Goal: Task Accomplishment & Management: Manage account settings

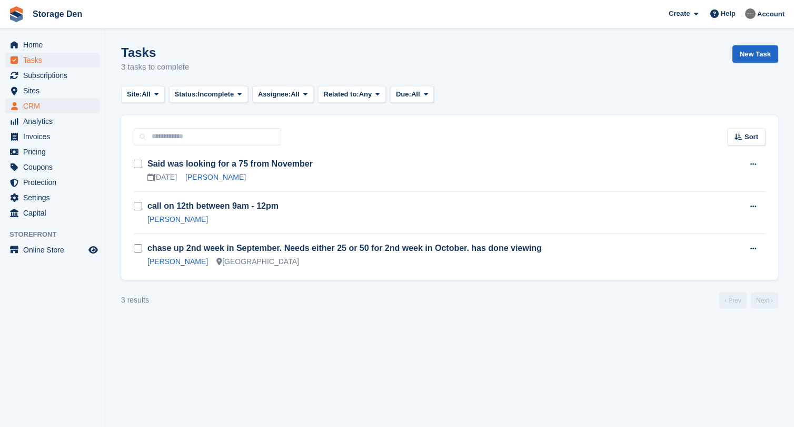
click at [62, 106] on span "CRM" at bounding box center [54, 105] width 63 height 15
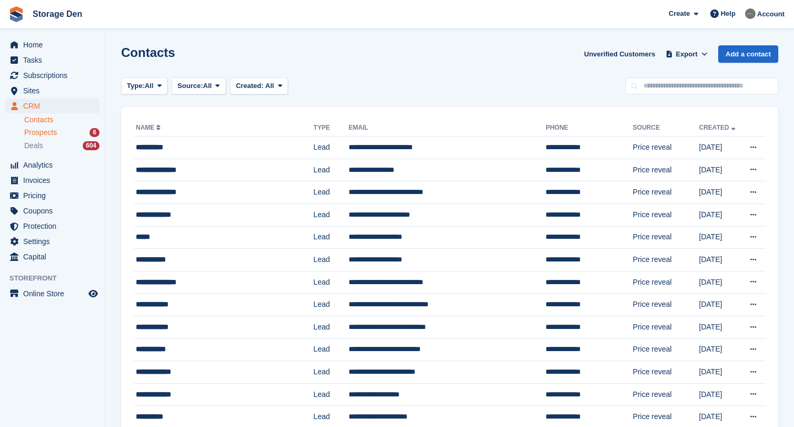
click at [50, 132] on span "Prospects" at bounding box center [40, 132] width 33 height 10
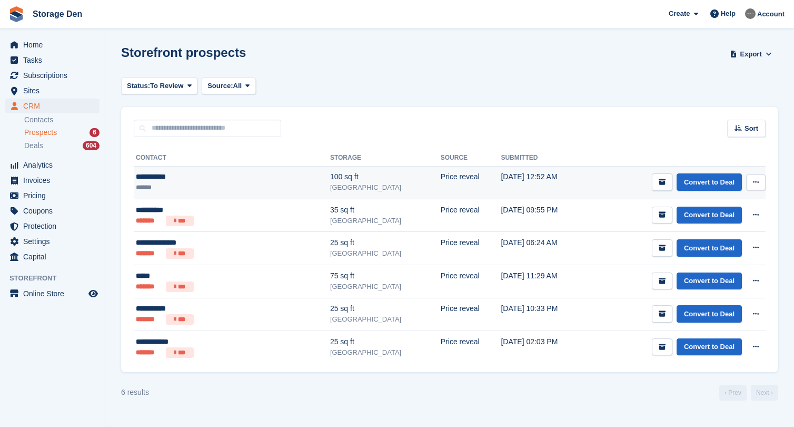
click at [167, 183] on ul "******" at bounding box center [198, 187] width 124 height 10
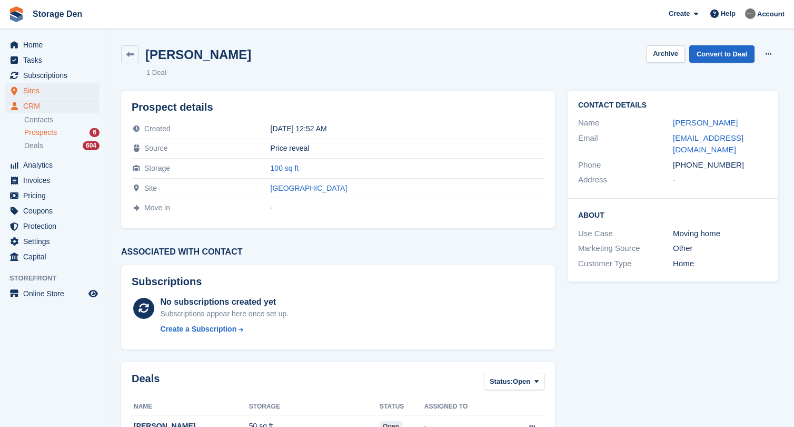
click at [45, 90] on span "Sites" at bounding box center [54, 90] width 63 height 15
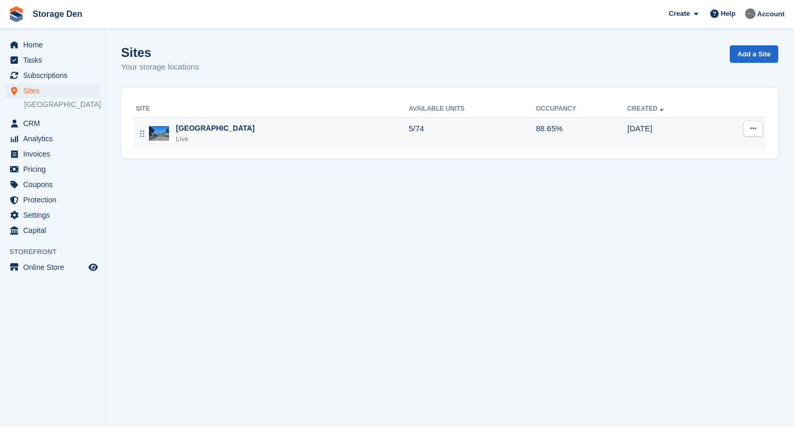
click at [252, 135] on div "Aberdeen Live" at bounding box center [272, 134] width 273 height 22
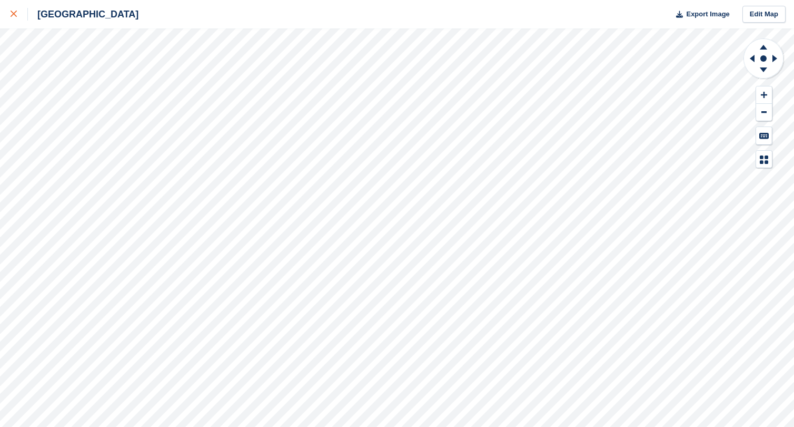
click at [15, 24] on link at bounding box center [14, 14] width 28 height 28
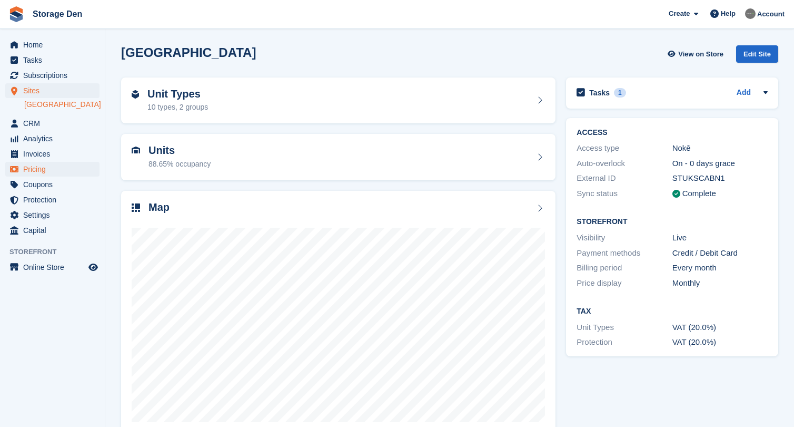
click at [64, 169] on span "Pricing" at bounding box center [54, 169] width 63 height 15
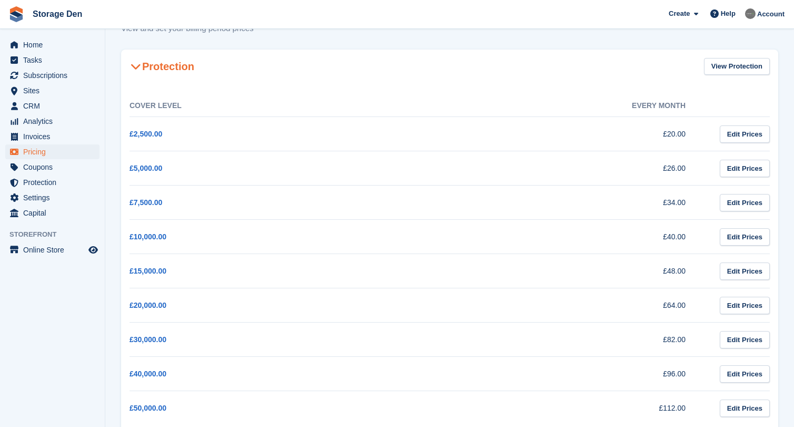
scroll to position [47, 0]
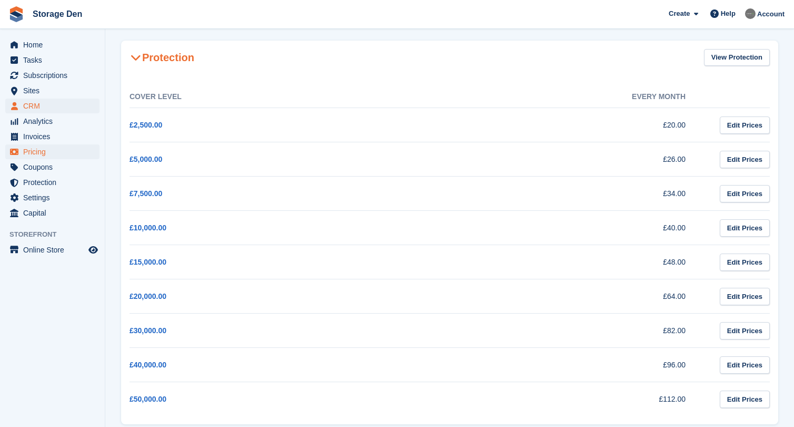
click at [52, 103] on span "CRM" at bounding box center [54, 105] width 63 height 15
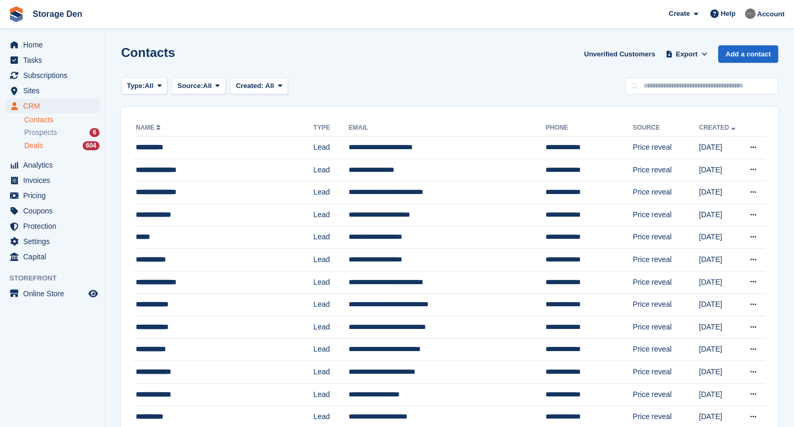
click at [54, 146] on div "Deals 604" at bounding box center [61, 146] width 75 height 10
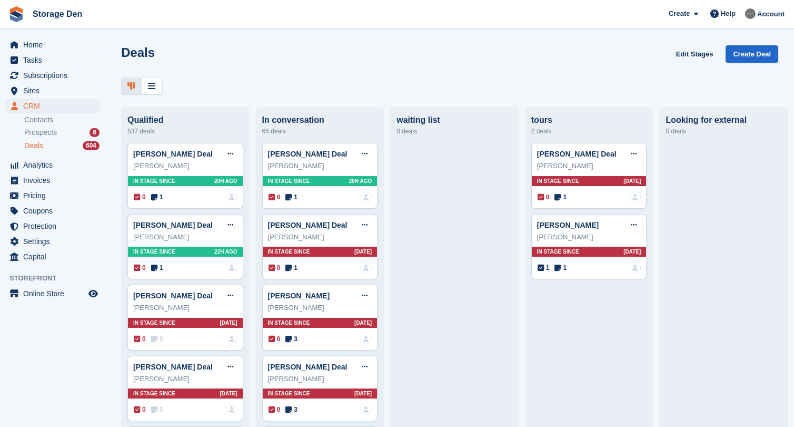
click at [64, 132] on div "Prospects 6" at bounding box center [61, 132] width 75 height 10
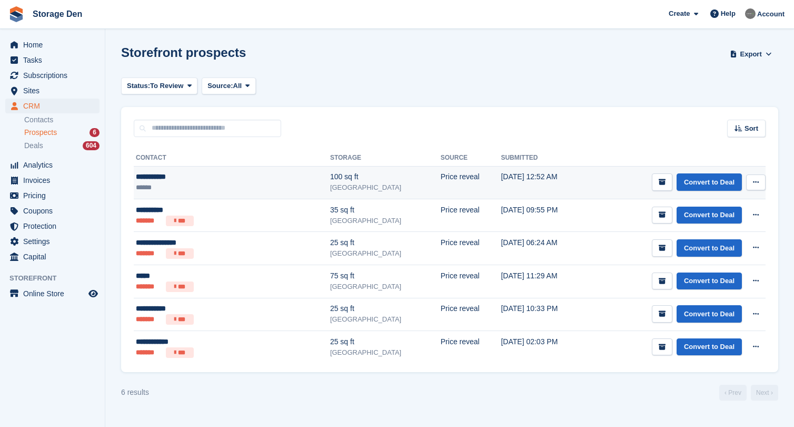
click at [198, 184] on ul "******" at bounding box center [198, 187] width 124 height 10
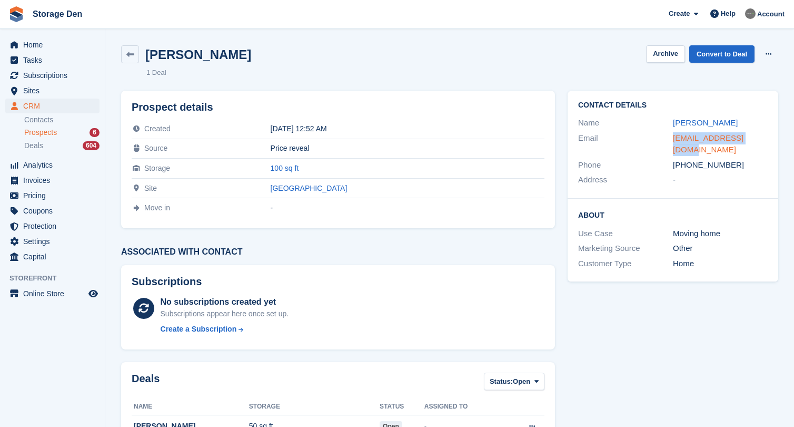
drag, startPoint x: 760, startPoint y: 138, endPoint x: 673, endPoint y: 138, distance: 86.9
click at [673, 138] on div "[EMAIL_ADDRESS][DOMAIN_NAME]" at bounding box center [720, 144] width 95 height 24
click at [51, 131] on span "Prospects" at bounding box center [40, 132] width 33 height 10
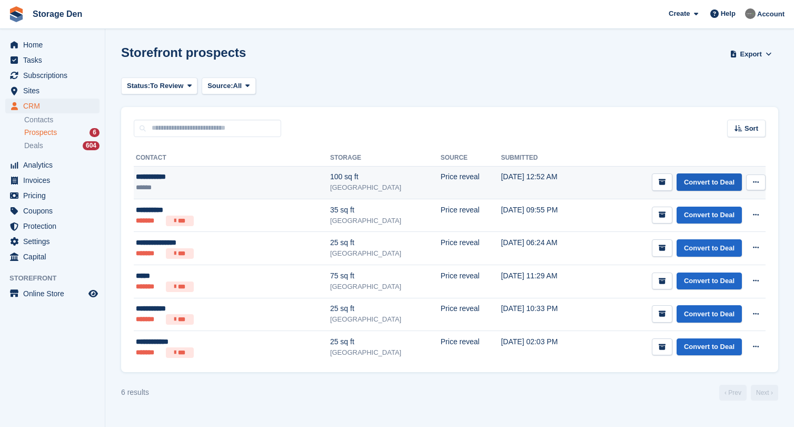
click at [721, 183] on link "Convert to Deal" at bounding box center [709, 181] width 65 height 17
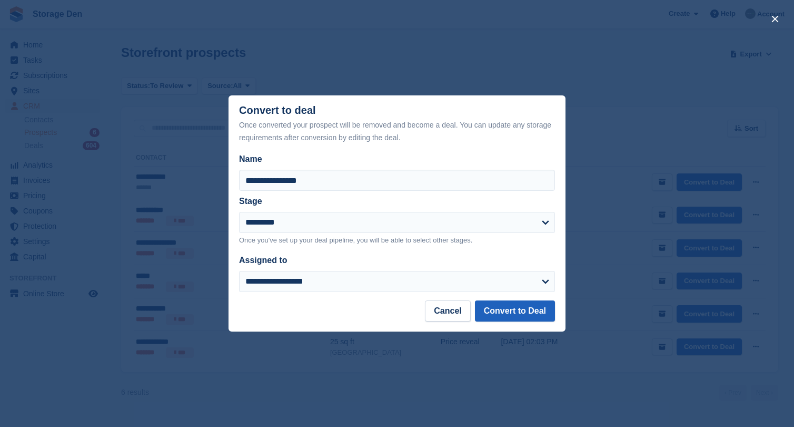
click at [555, 302] on button "Convert to Deal" at bounding box center [515, 310] width 80 height 21
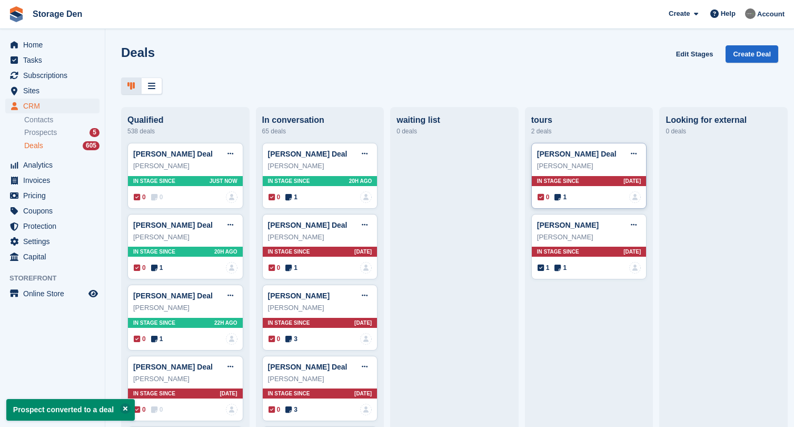
click at [558, 198] on icon at bounding box center [558, 196] width 6 height 7
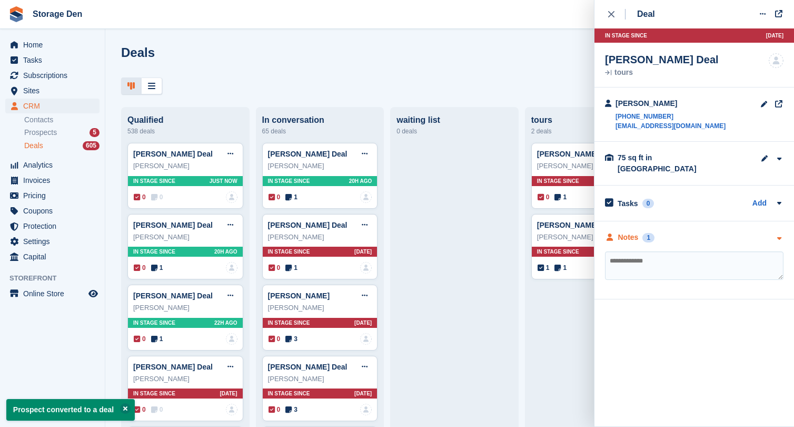
click at [636, 232] on div "Notes" at bounding box center [628, 237] width 21 height 11
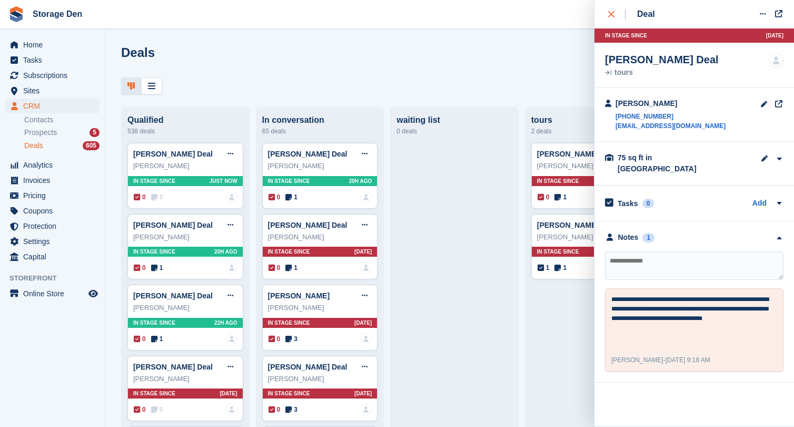
click at [610, 11] on icon "close" at bounding box center [611, 14] width 6 height 6
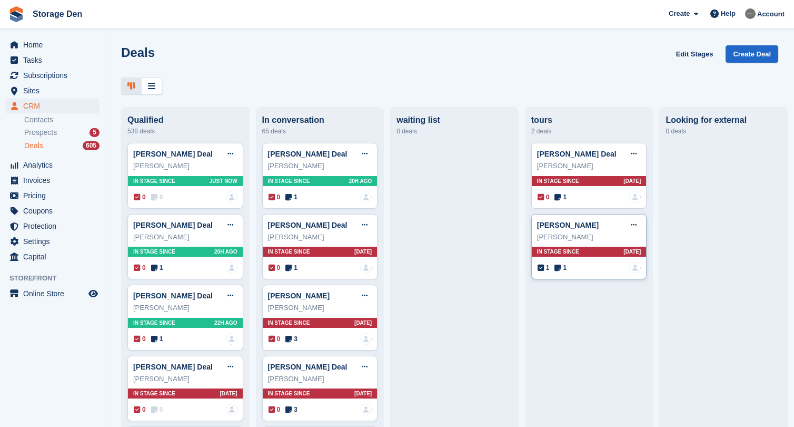
click at [559, 269] on icon at bounding box center [558, 267] width 6 height 7
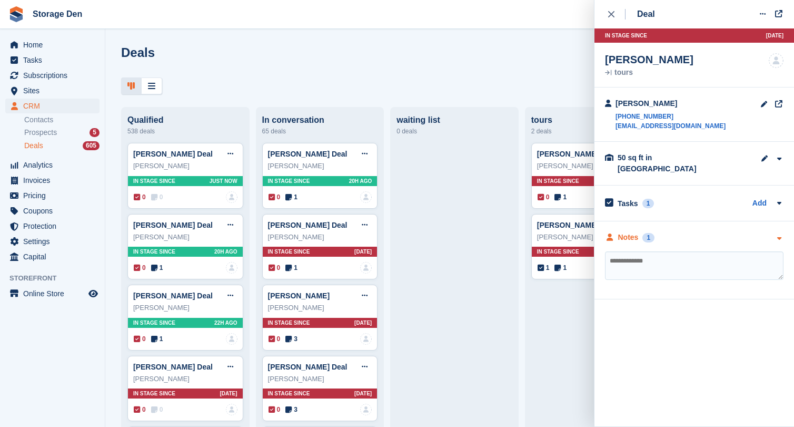
click at [624, 232] on div "Notes" at bounding box center [628, 237] width 21 height 11
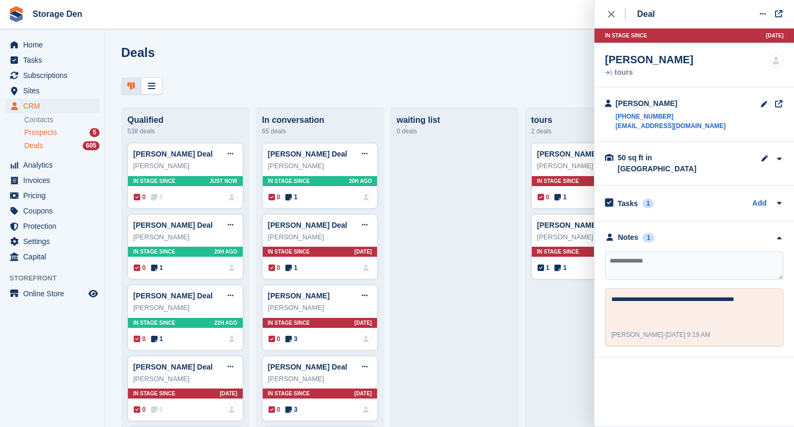
click at [59, 127] on link "Prospects 5" at bounding box center [61, 132] width 75 height 11
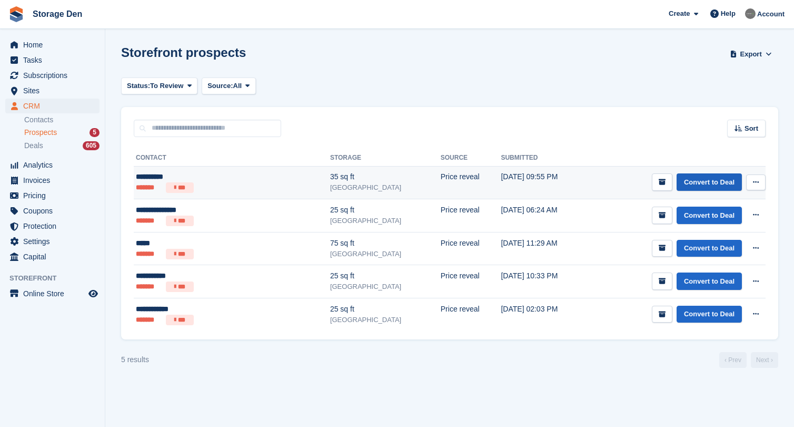
click at [691, 181] on link "Convert to Deal" at bounding box center [709, 181] width 65 height 17
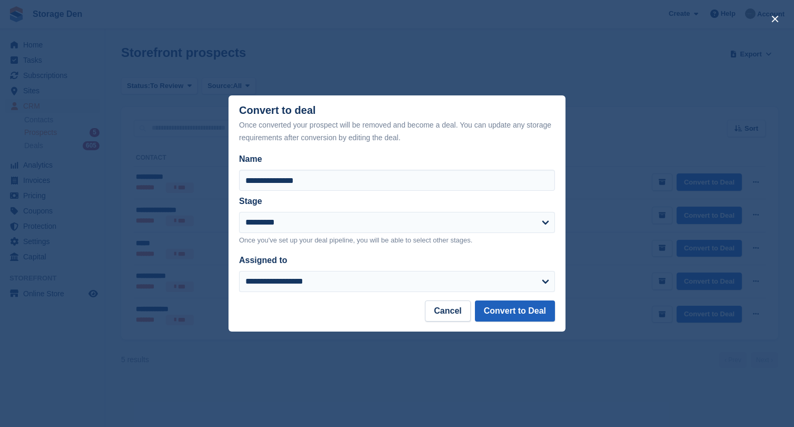
click at [520, 304] on button "Convert to Deal" at bounding box center [515, 310] width 80 height 21
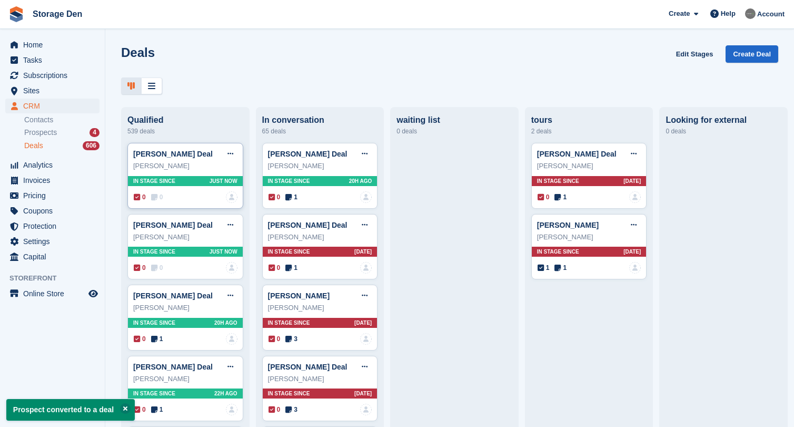
click at [159, 200] on span "0" at bounding box center [157, 196] width 12 height 9
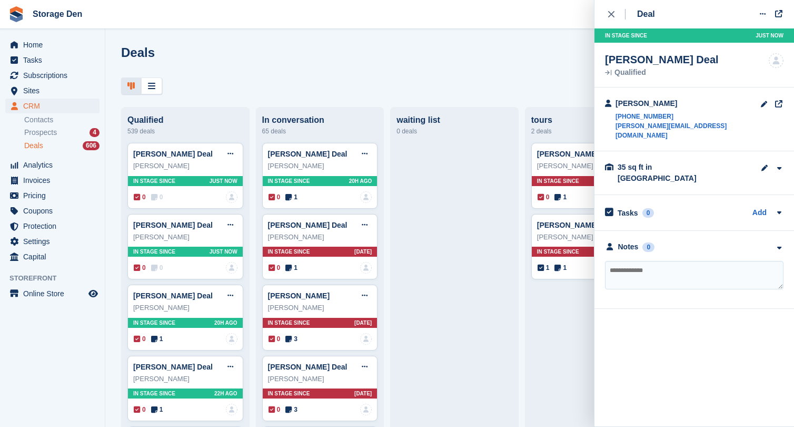
click at [644, 261] on textarea at bounding box center [694, 275] width 179 height 28
type textarea "*"
type textarea "**********"
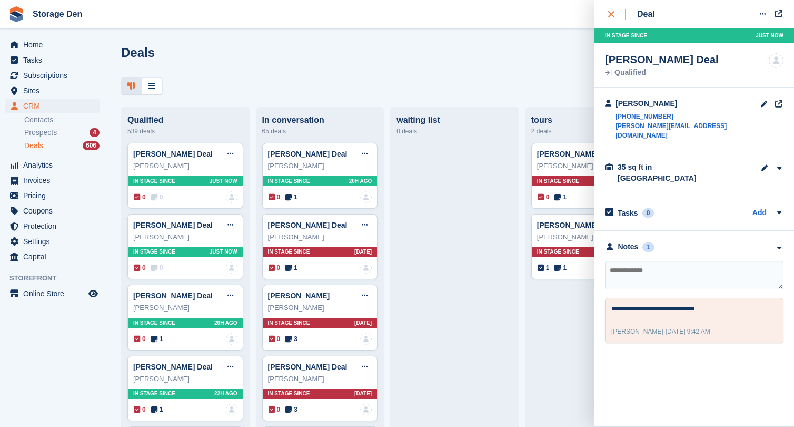
click at [617, 17] on div "close" at bounding box center [616, 14] width 17 height 11
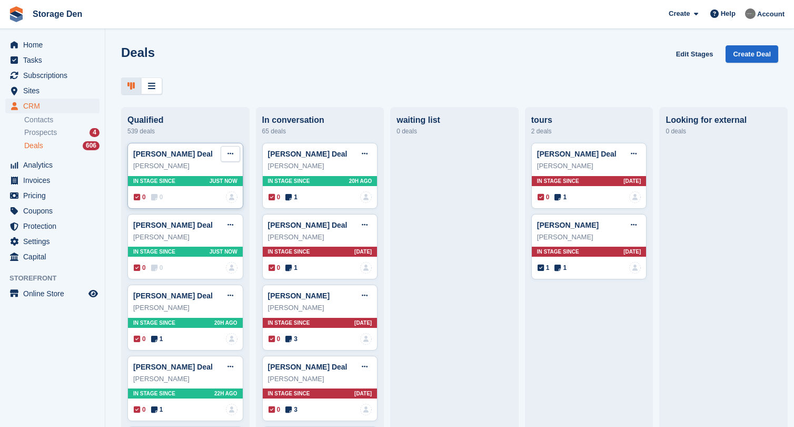
click at [230, 153] on icon at bounding box center [231, 153] width 6 height 7
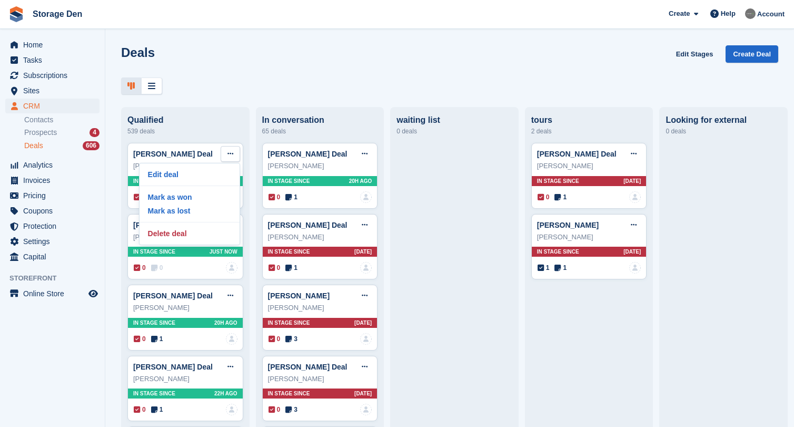
click at [213, 115] on div "Qualified" at bounding box center [185, 119] width 116 height 9
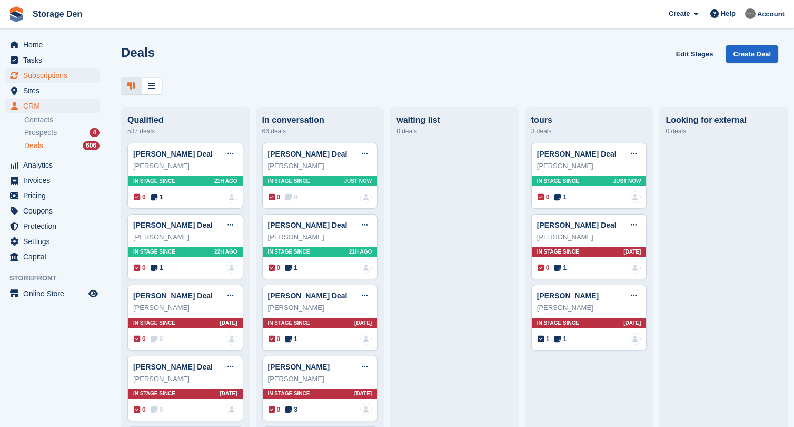
click at [62, 72] on span "Subscriptions" at bounding box center [54, 75] width 63 height 15
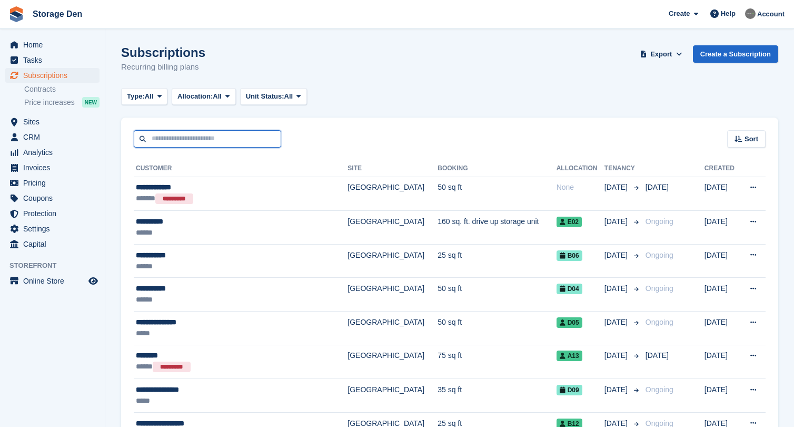
click at [192, 130] on input "text" at bounding box center [207, 138] width 147 height 17
type input "******"
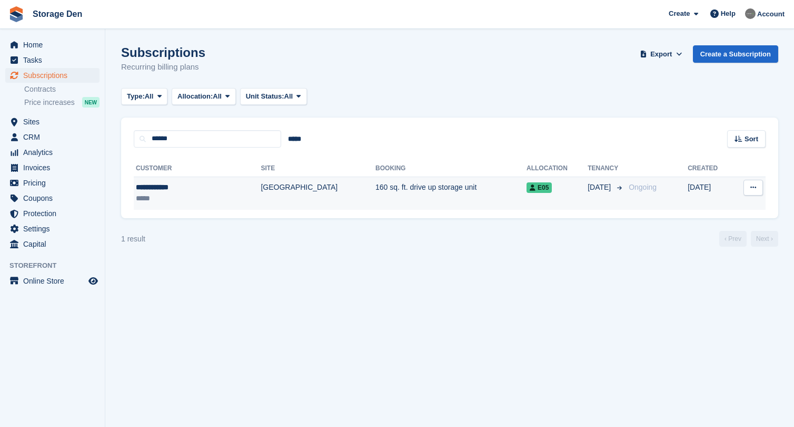
click at [167, 191] on div "**********" at bounding box center [177, 187] width 83 height 11
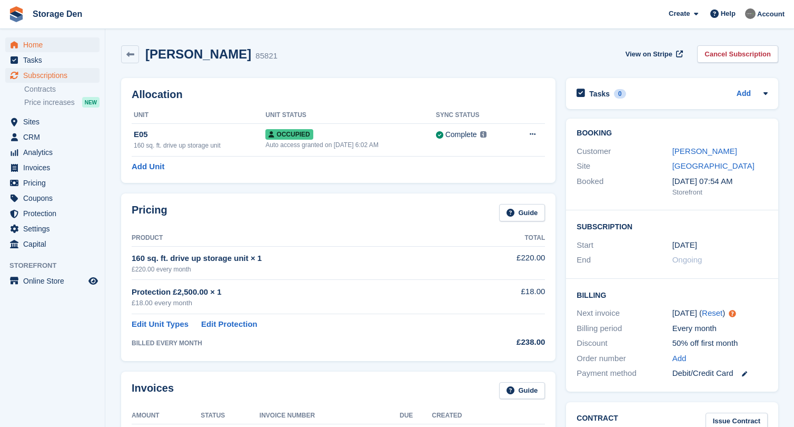
click at [52, 43] on span "Home" at bounding box center [54, 44] width 63 height 15
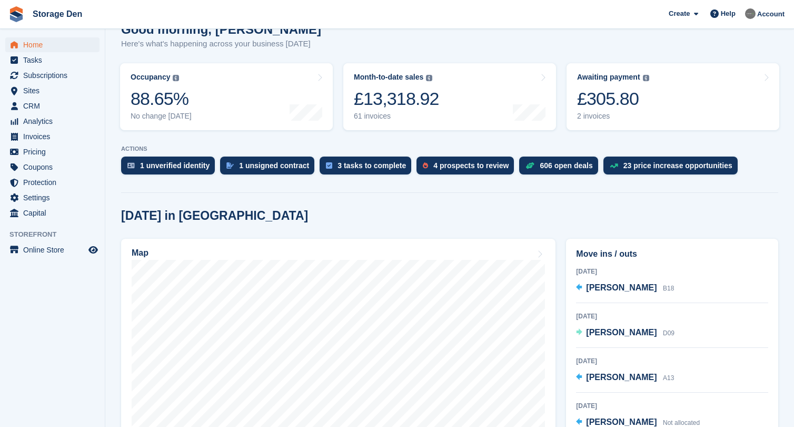
scroll to position [128, 0]
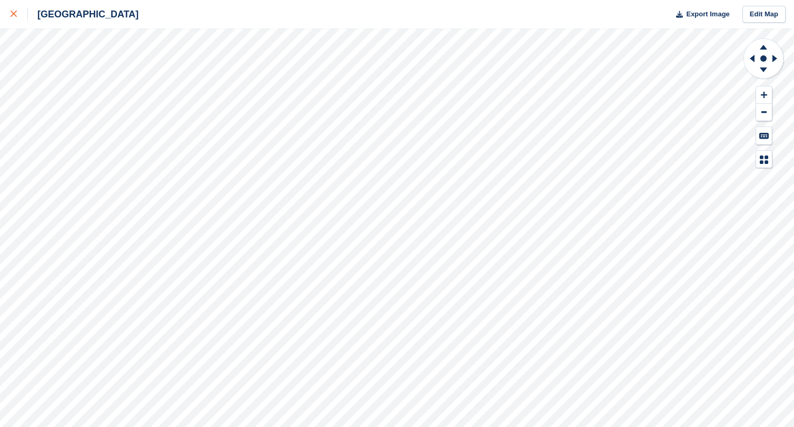
click at [17, 16] on div at bounding box center [19, 14] width 17 height 13
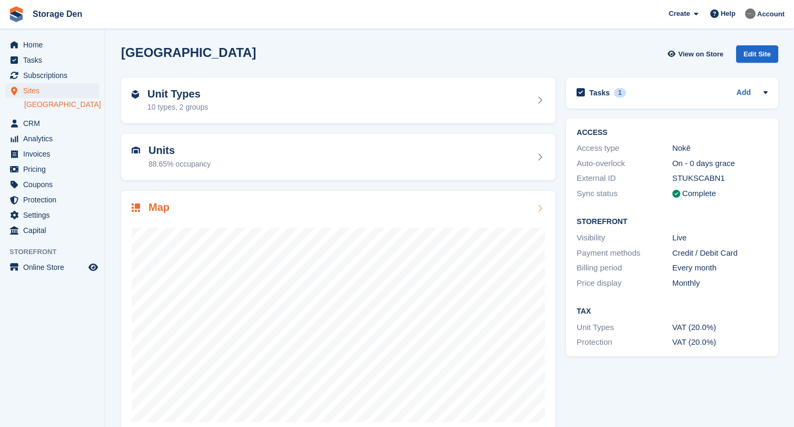
click at [336, 222] on div at bounding box center [338, 320] width 413 height 211
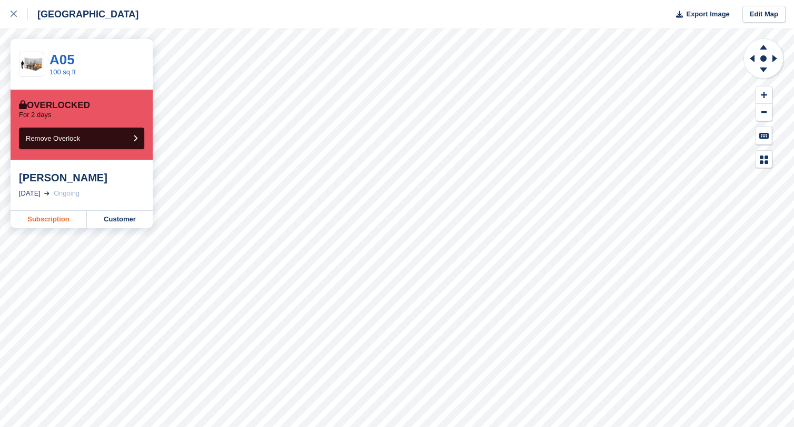
click at [62, 218] on link "Subscription" at bounding box center [49, 219] width 76 height 17
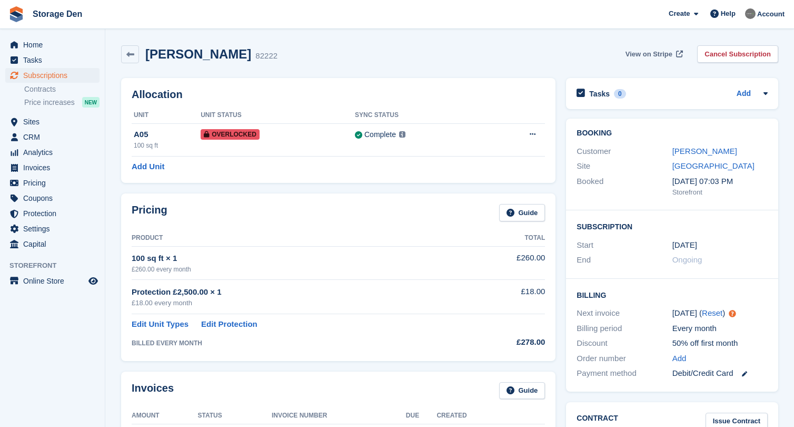
click at [623, 54] on link "View on Stripe" at bounding box center [654, 53] width 64 height 17
click at [54, 132] on span "CRM" at bounding box center [54, 137] width 63 height 15
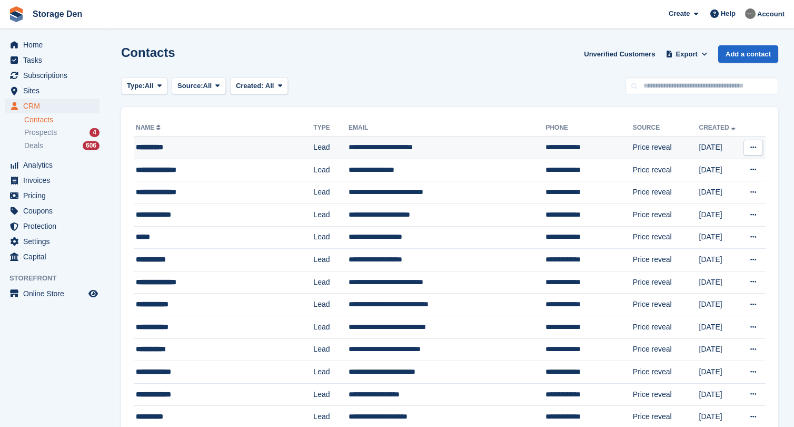
click at [194, 144] on div "**********" at bounding box center [217, 147] width 162 height 11
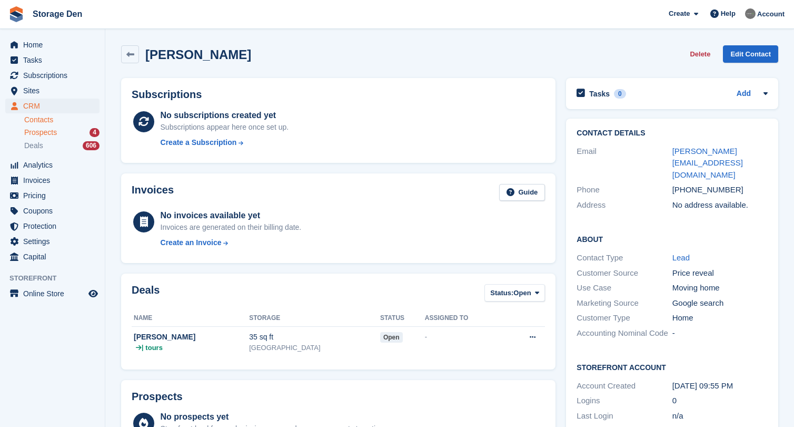
click at [45, 132] on span "Prospects" at bounding box center [40, 132] width 33 height 10
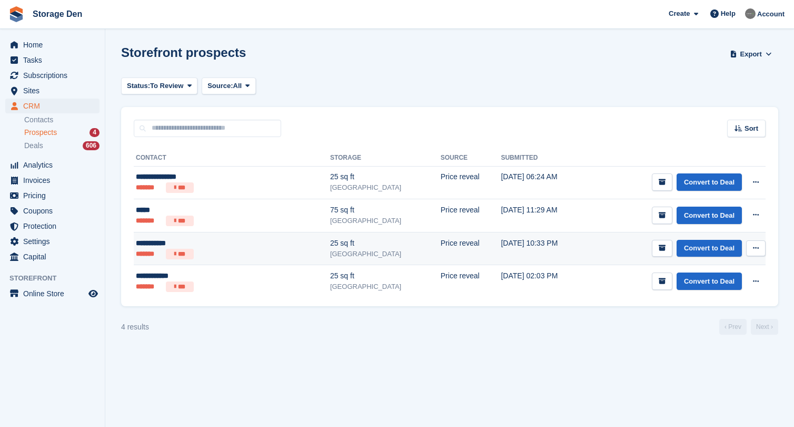
click at [754, 248] on icon at bounding box center [756, 247] width 6 height 7
click at [689, 301] on p "Delete prospect" at bounding box center [715, 305] width 92 height 14
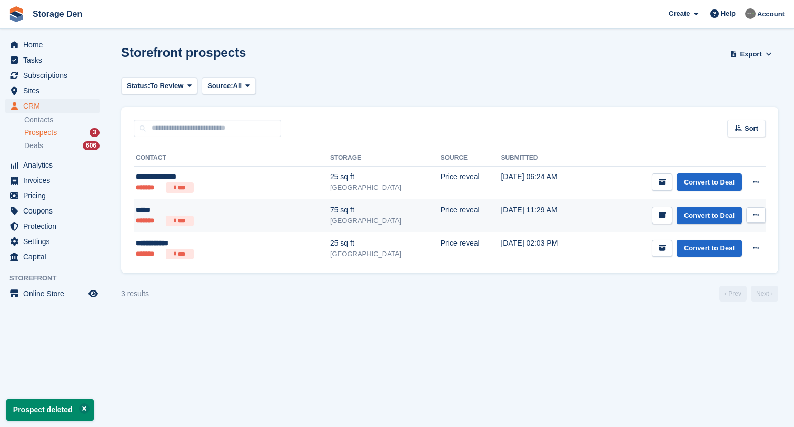
click at [217, 219] on ul "******* ***" at bounding box center [198, 220] width 124 height 11
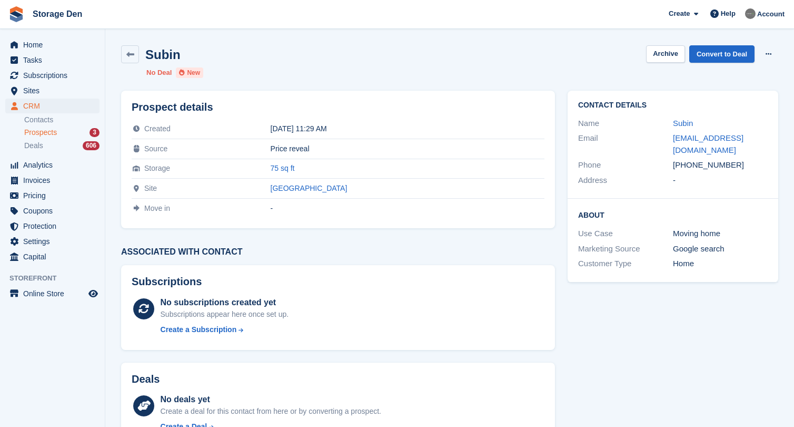
click at [217, 219] on div "Prospect details Created 24 Aug 2025, 11:29 AM Source Price reveal Storage 75 s…" at bounding box center [338, 159] width 434 height 137
click at [713, 55] on link "Convert to Deal" at bounding box center [721, 53] width 65 height 17
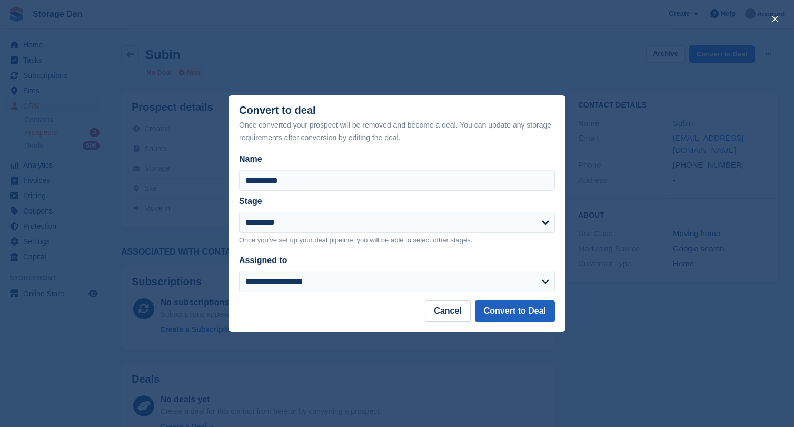
click at [516, 308] on button "Convert to Deal" at bounding box center [515, 310] width 80 height 21
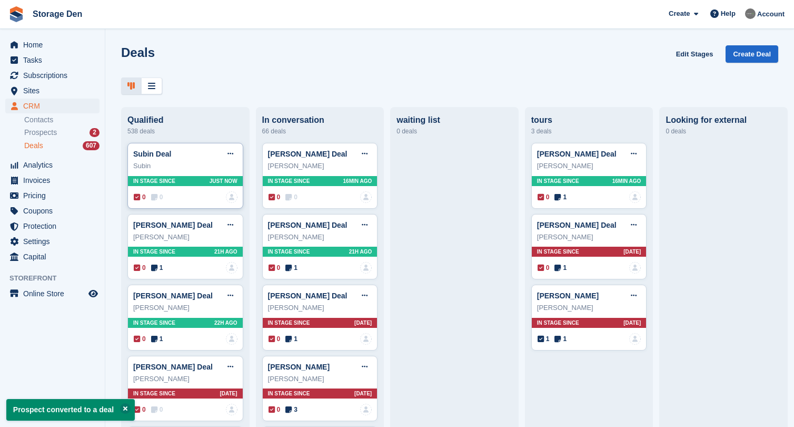
click at [159, 199] on span "0" at bounding box center [157, 196] width 12 height 9
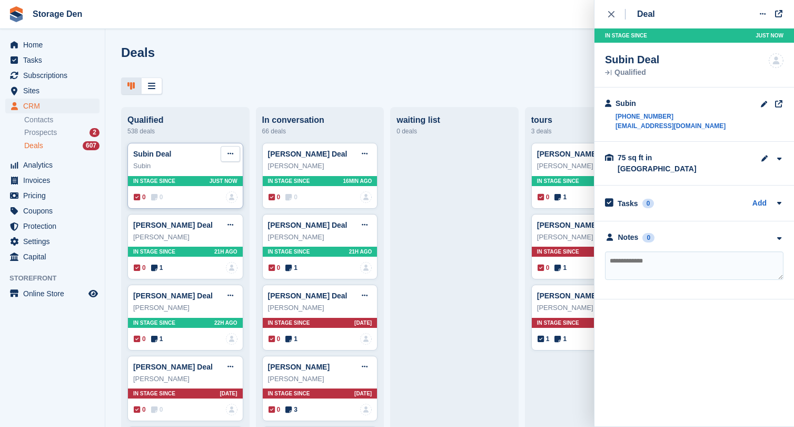
click at [235, 154] on button at bounding box center [230, 154] width 19 height 16
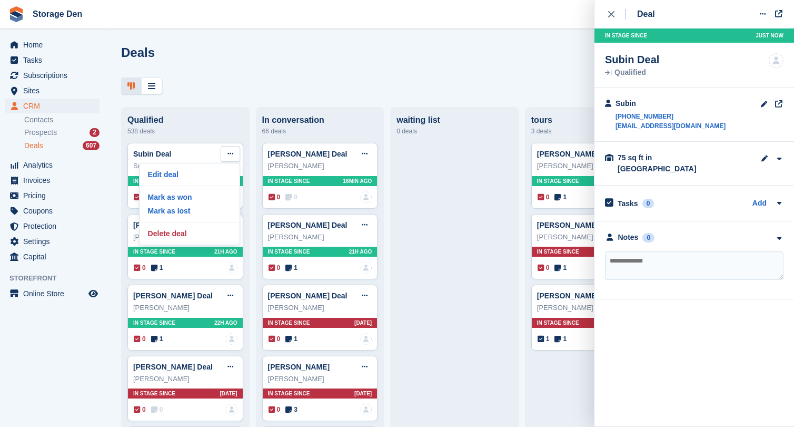
drag, startPoint x: 204, startPoint y: 235, endPoint x: 492, endPoint y: 208, distance: 289.9
click at [204, 235] on p "Delete deal" at bounding box center [190, 233] width 92 height 14
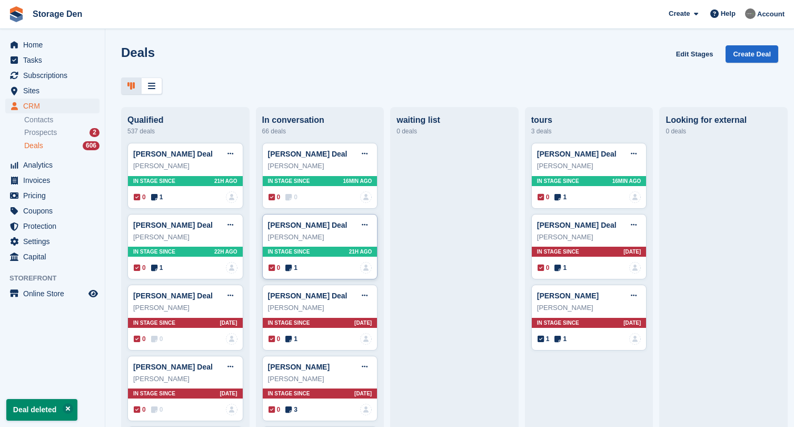
click at [291, 266] on icon at bounding box center [288, 267] width 6 height 7
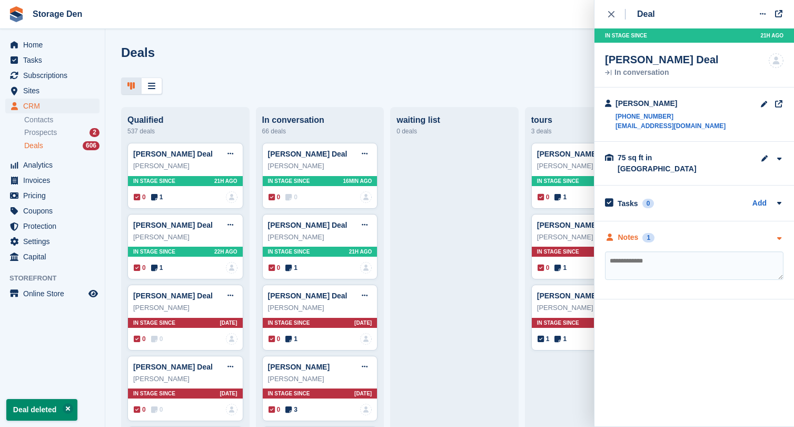
click at [629, 232] on div "Notes" at bounding box center [628, 237] width 21 height 11
click at [623, 232] on div "Notes" at bounding box center [628, 237] width 21 height 11
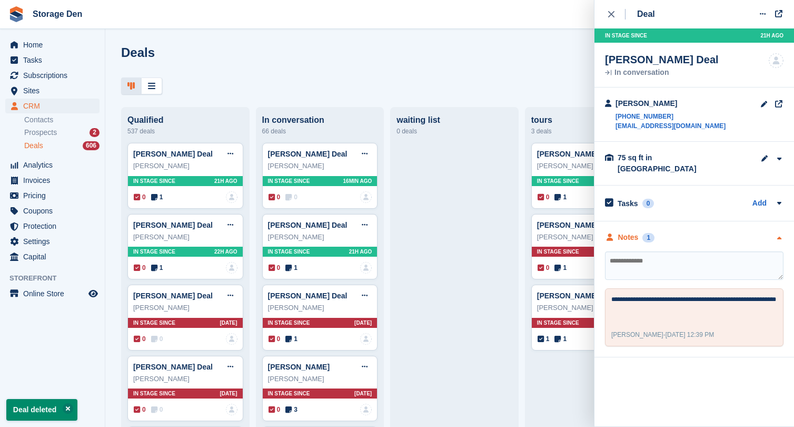
click at [637, 232] on div "Notes" at bounding box center [628, 237] width 21 height 11
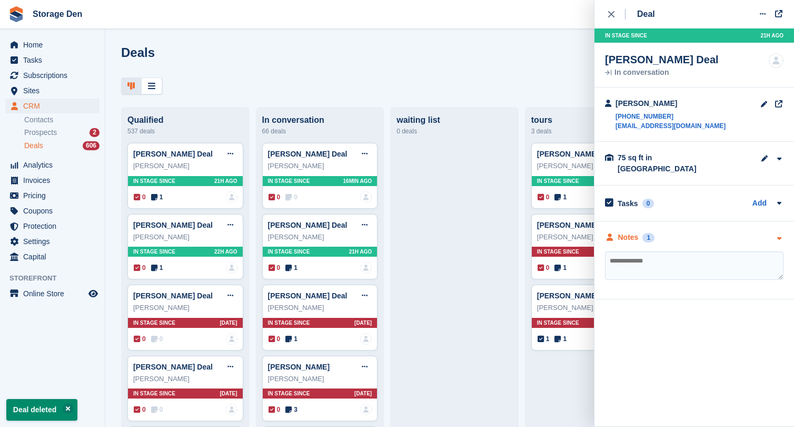
click at [637, 232] on div "Notes" at bounding box center [628, 237] width 21 height 11
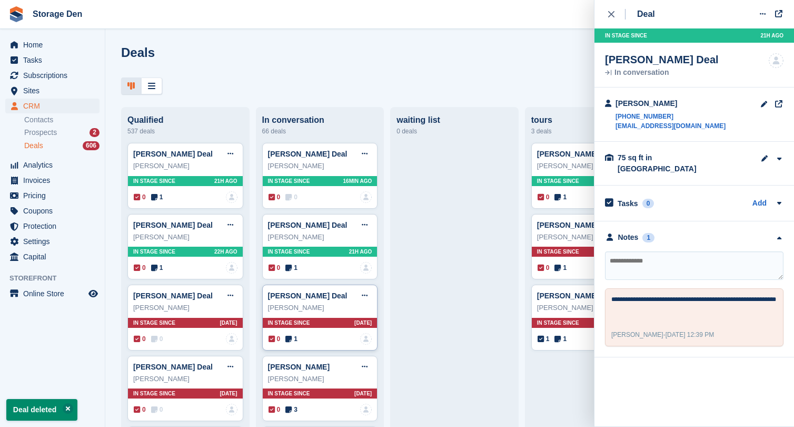
click at [295, 341] on span "1" at bounding box center [291, 338] width 12 height 9
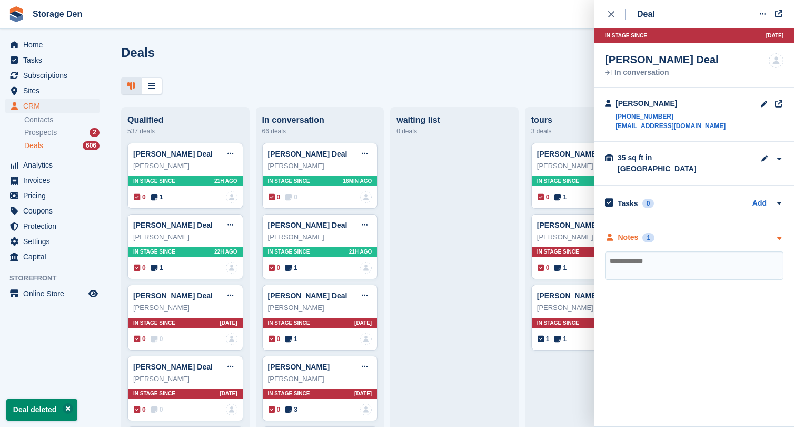
click at [630, 232] on div "Notes" at bounding box center [628, 237] width 21 height 11
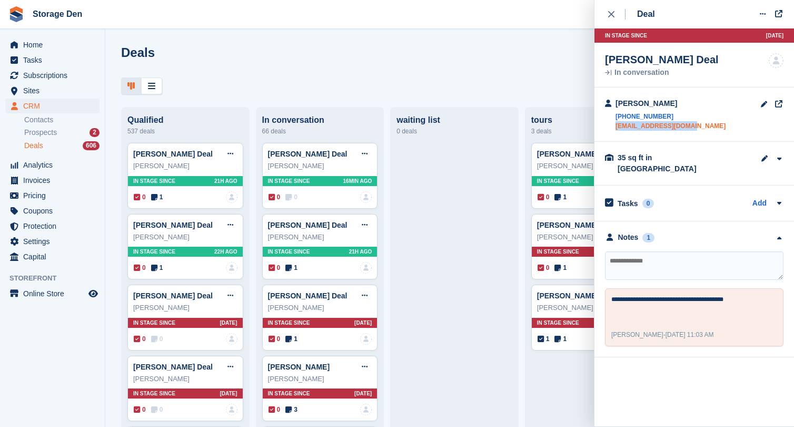
drag, startPoint x: 705, startPoint y: 125, endPoint x: 616, endPoint y: 126, distance: 88.5
click at [616, 126] on div "Emma Christie +447955786841 emmaann16@outlook.com" at bounding box center [695, 114] width 200 height 54
click at [649, 261] on textarea at bounding box center [694, 265] width 179 height 28
type textarea "*********"
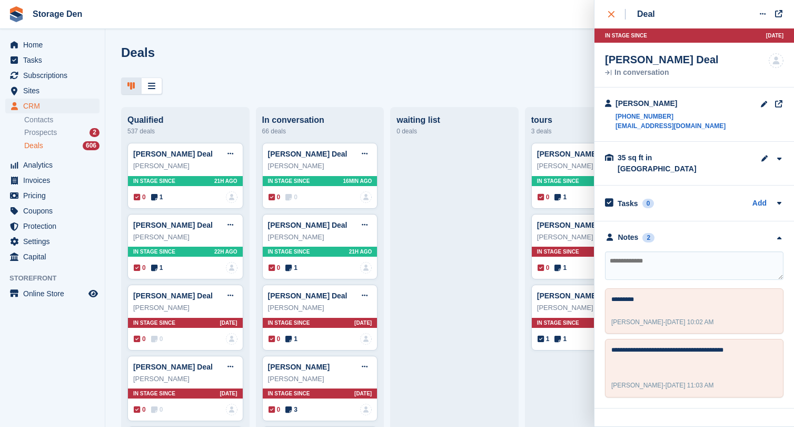
click at [617, 23] on button "close" at bounding box center [617, 14] width 24 height 28
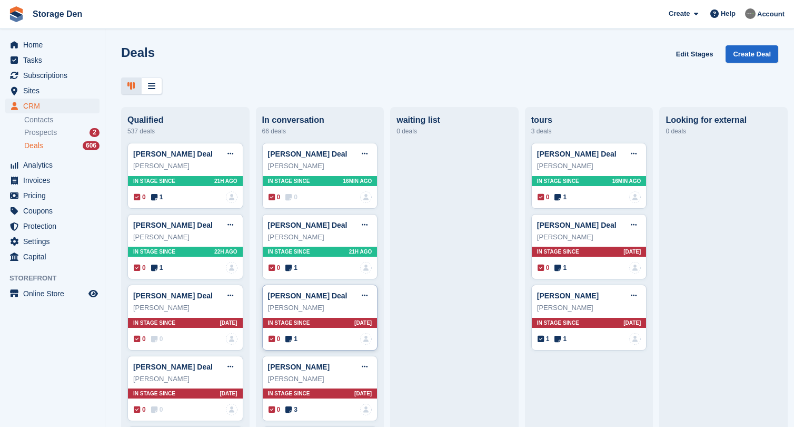
scroll to position [77, 0]
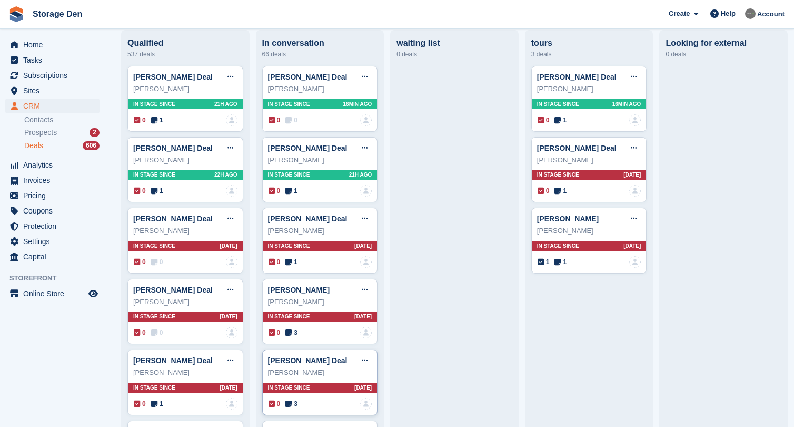
click at [287, 405] on icon at bounding box center [288, 403] width 6 height 7
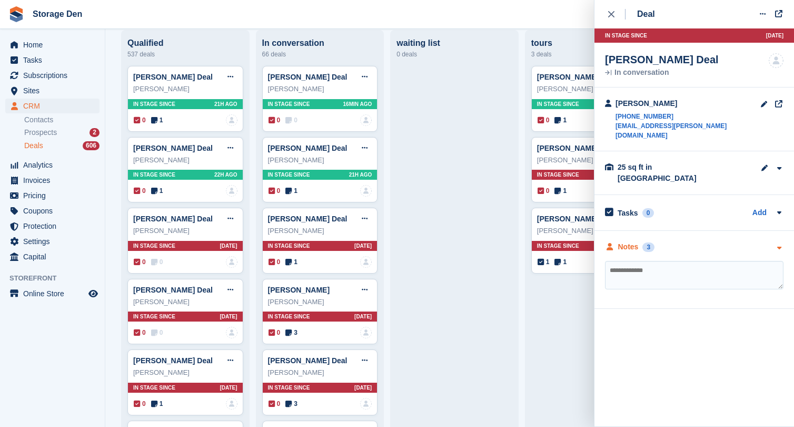
click at [625, 241] on div "Notes" at bounding box center [628, 246] width 21 height 11
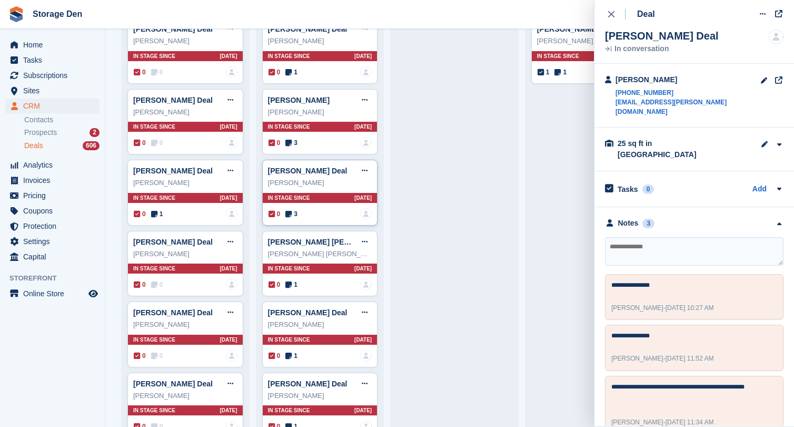
scroll to position [269, 0]
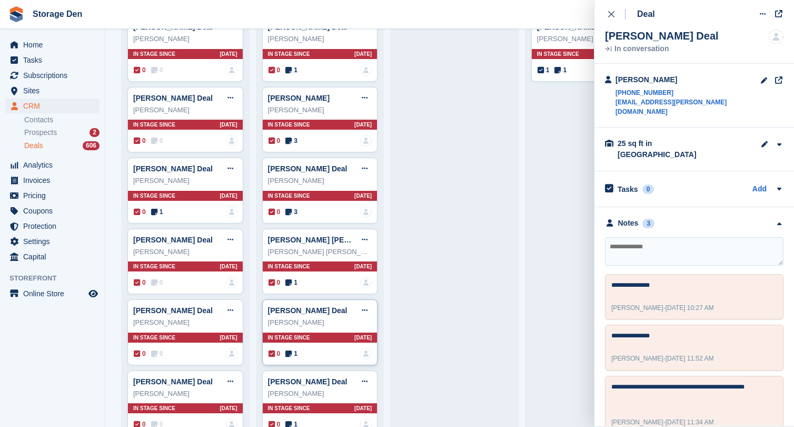
click at [291, 344] on div "Scott Taylor Deal Edit deal Mark as won Mark as lost Delete deal Scott Taylor I…" at bounding box center [320, 332] width 116 height 66
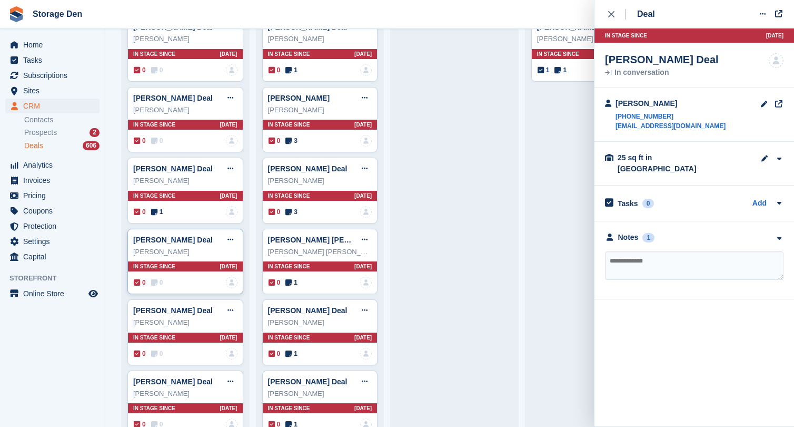
click at [155, 279] on icon at bounding box center [154, 282] width 6 height 7
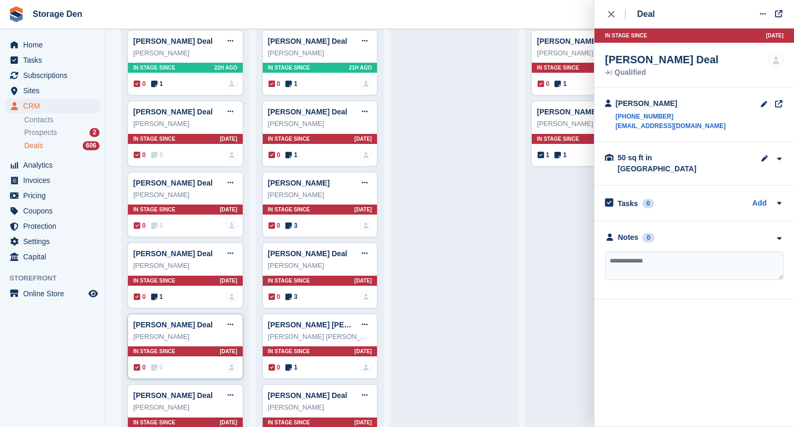
scroll to position [170, 0]
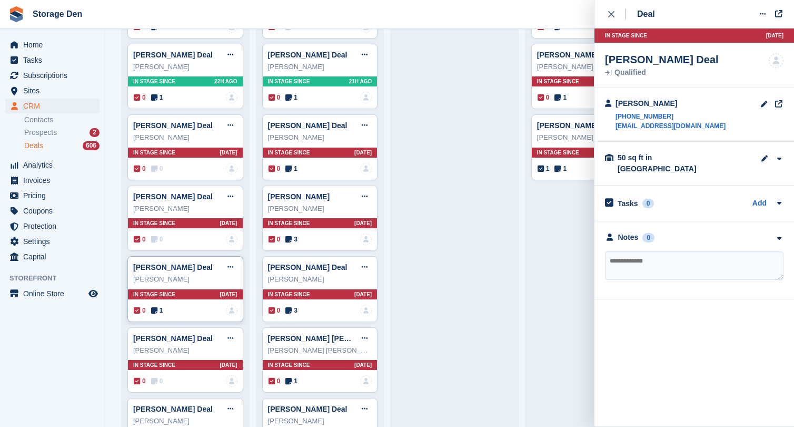
click at [156, 309] on icon at bounding box center [154, 310] width 6 height 7
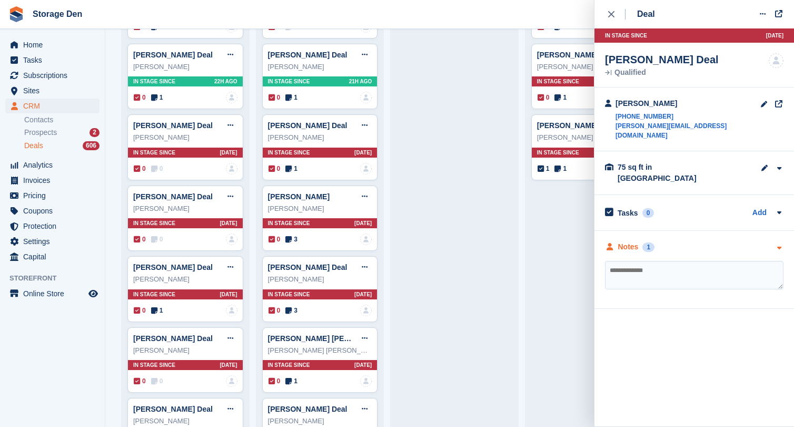
click at [637, 241] on div "Notes" at bounding box center [628, 246] width 21 height 11
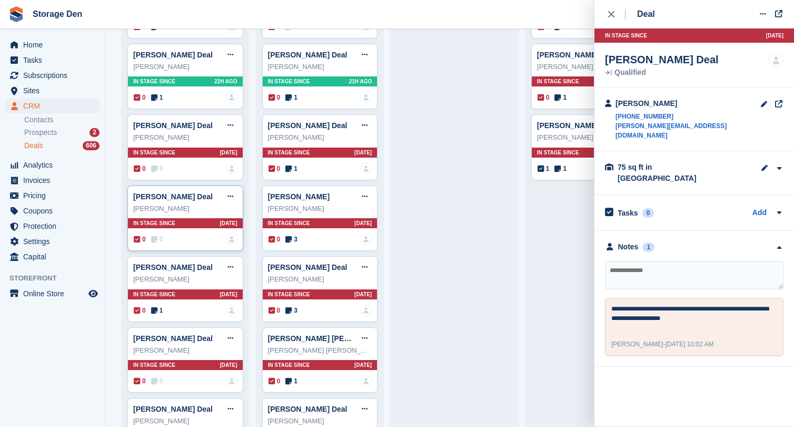
click at [149, 239] on div "0 0" at bounding box center [148, 238] width 29 height 9
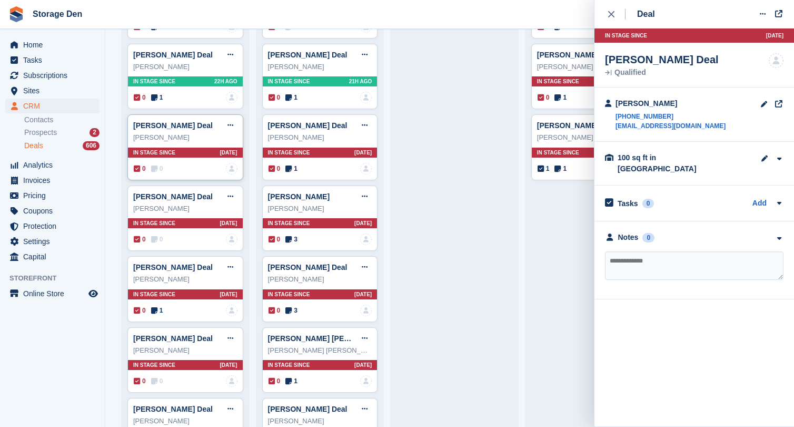
click at [155, 170] on icon at bounding box center [154, 168] width 6 height 7
click at [634, 255] on textarea at bounding box center [694, 265] width 179 height 28
type textarea "**********"
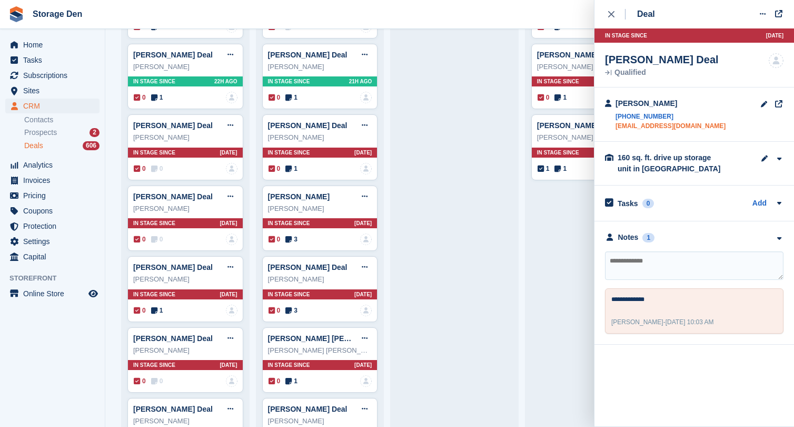
drag, startPoint x: 724, startPoint y: 124, endPoint x: 617, endPoint y: 126, distance: 107.0
click at [617, 126] on div "Keelan pirie +447496442552 piriegardenservices@gmail.com" at bounding box center [695, 114] width 200 height 54
click at [690, 277] on textarea at bounding box center [694, 265] width 179 height 28
type textarea "**********"
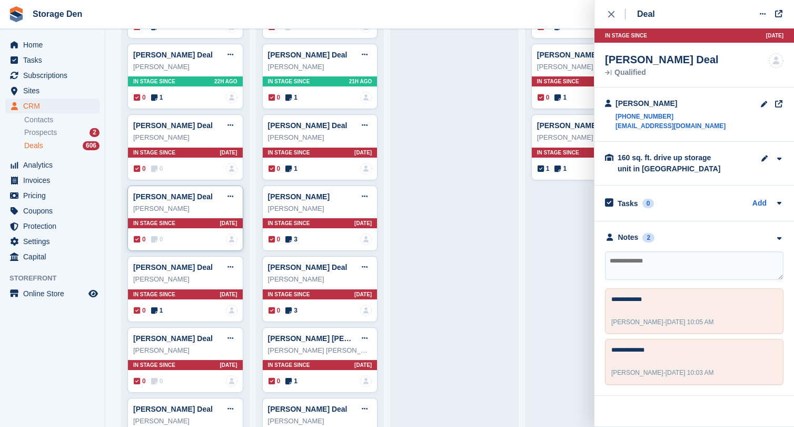
click at [160, 239] on span "0" at bounding box center [157, 238] width 12 height 9
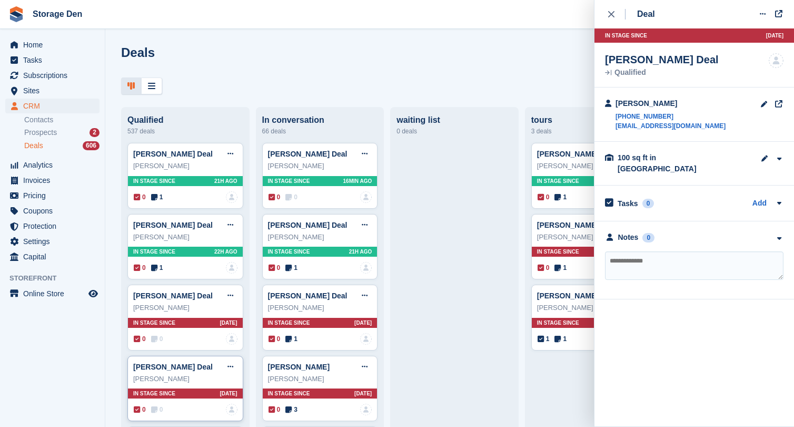
scroll to position [0, 0]
click at [160, 196] on span "1" at bounding box center [157, 196] width 12 height 9
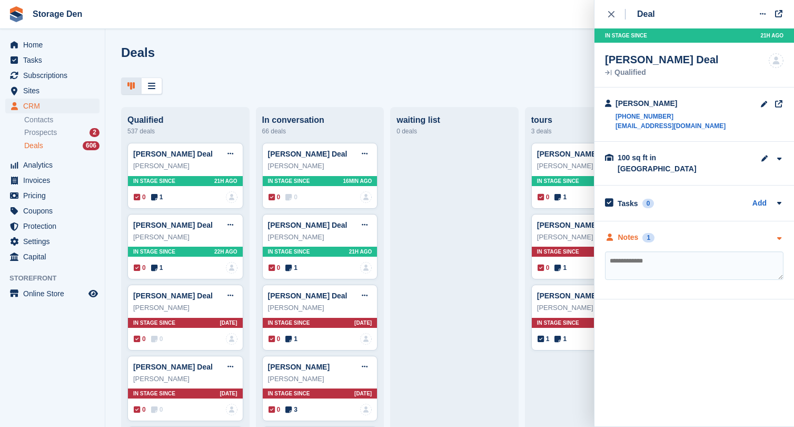
click at [642, 232] on div "Notes 1" at bounding box center [630, 237] width 50 height 11
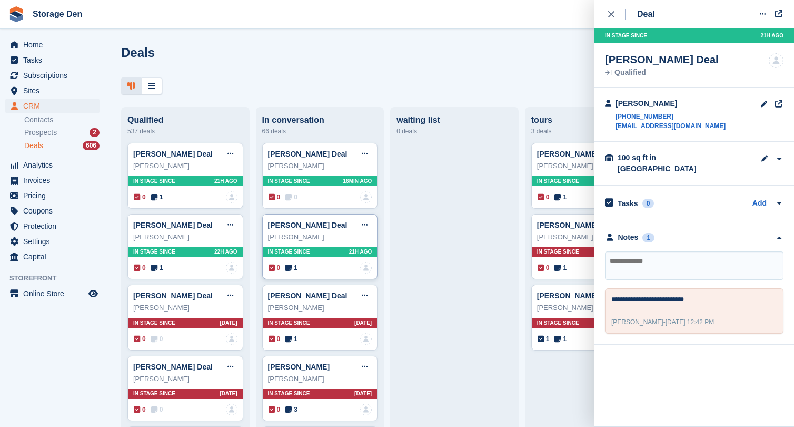
click at [295, 267] on span "1" at bounding box center [291, 267] width 12 height 9
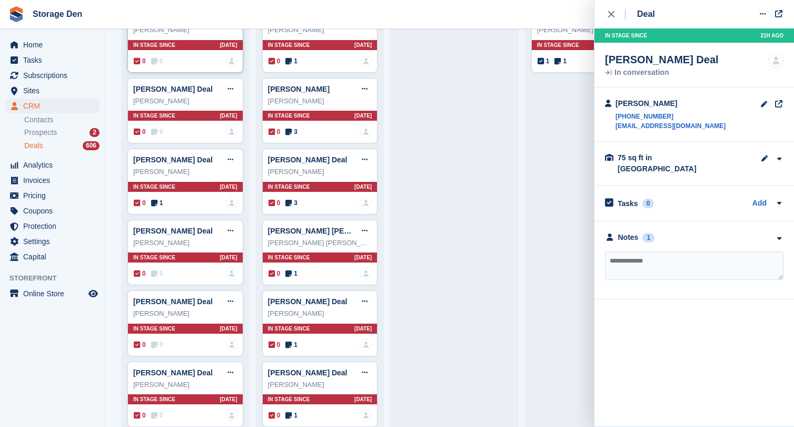
scroll to position [312, 0]
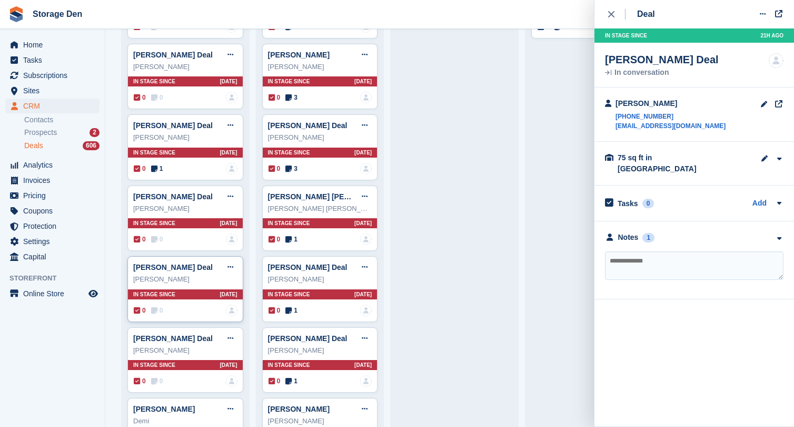
click at [153, 307] on icon at bounding box center [154, 310] width 6 height 7
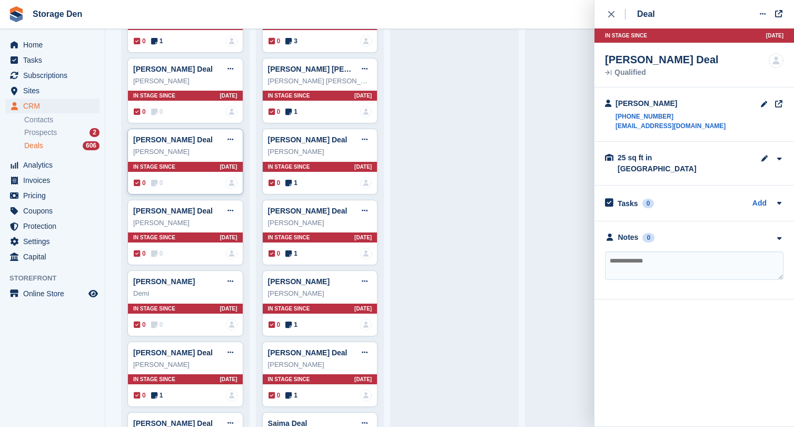
scroll to position [438, 0]
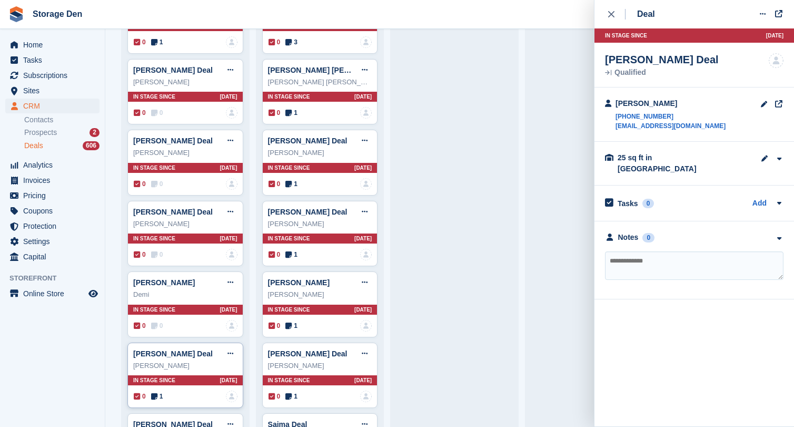
click at [160, 391] on span "1" at bounding box center [157, 395] width 12 height 9
click at [622, 232] on div "Notes" at bounding box center [628, 237] width 21 height 11
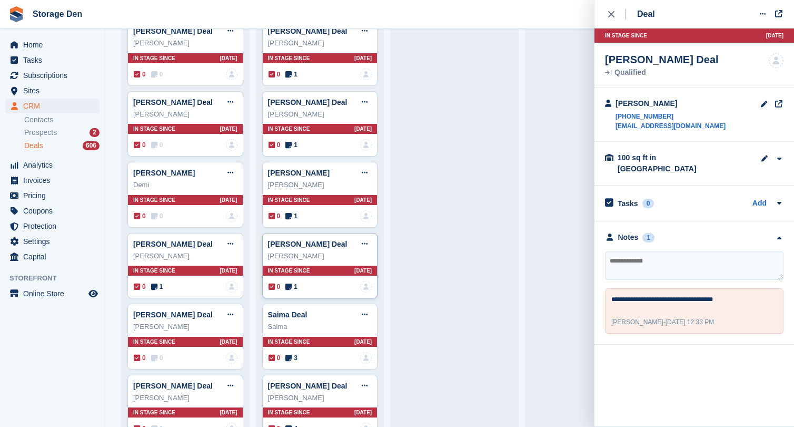
scroll to position [549, 0]
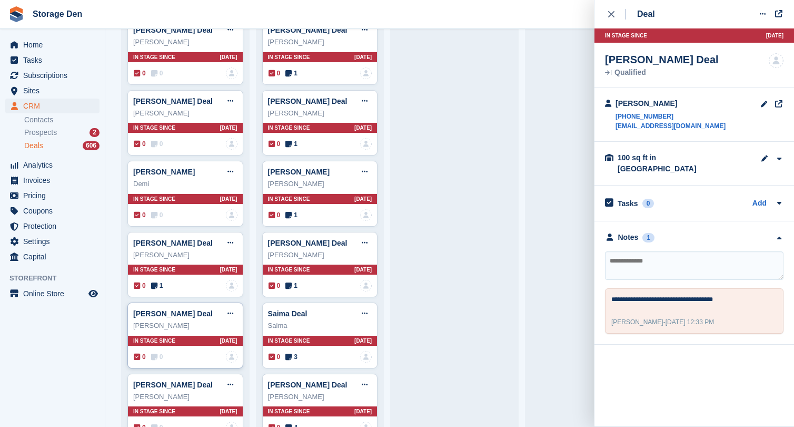
click at [162, 354] on span "0" at bounding box center [157, 356] width 12 height 9
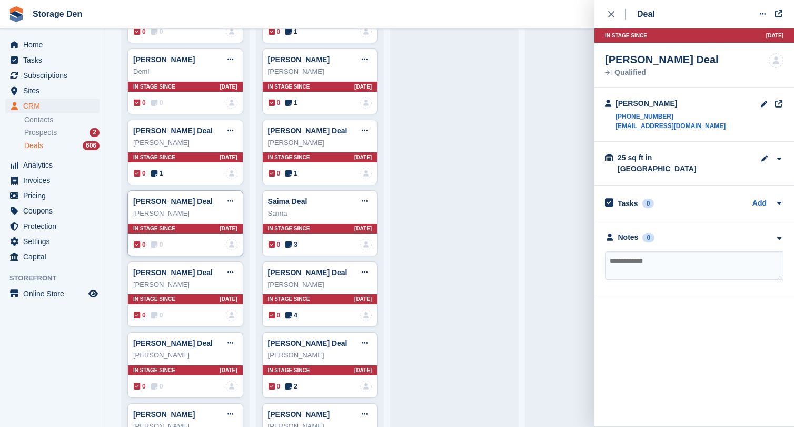
scroll to position [660, 0]
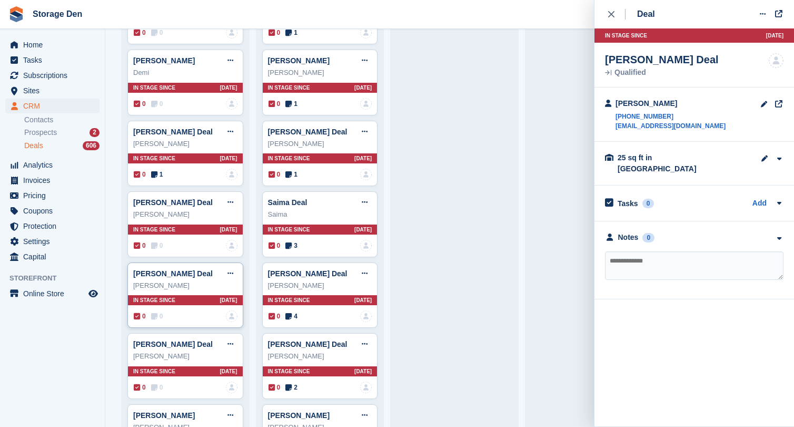
click at [162, 313] on span "0" at bounding box center [157, 315] width 12 height 9
click at [153, 382] on span "0" at bounding box center [157, 386] width 12 height 9
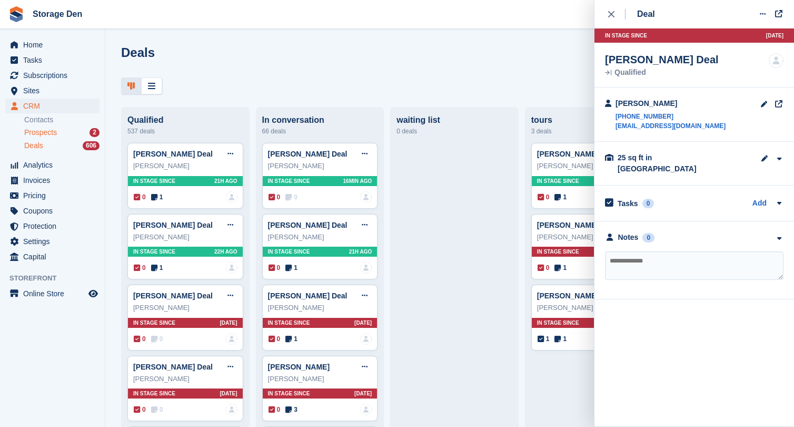
scroll to position [0, 0]
click at [51, 131] on span "Prospects" at bounding box center [40, 132] width 33 height 10
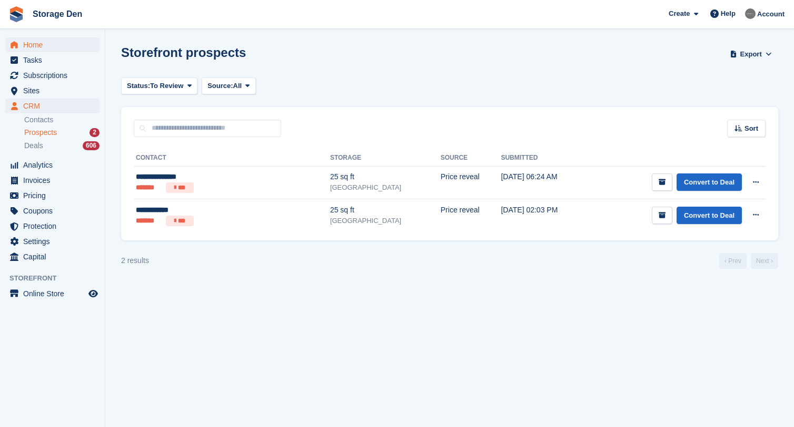
click at [57, 44] on span "Home" at bounding box center [54, 44] width 63 height 15
